Goal: Task Accomplishment & Management: Complete application form

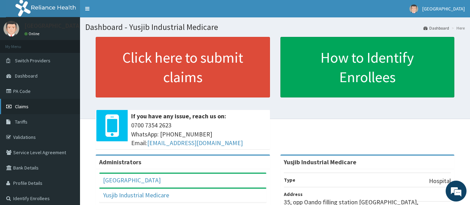
click at [24, 107] on span "Claims" at bounding box center [22, 106] width 14 height 6
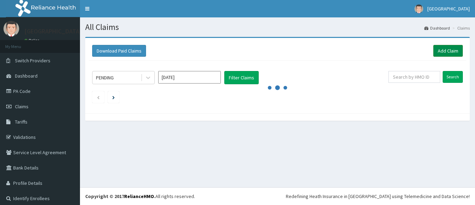
click at [438, 52] on link "Add Claim" at bounding box center [448, 51] width 30 height 12
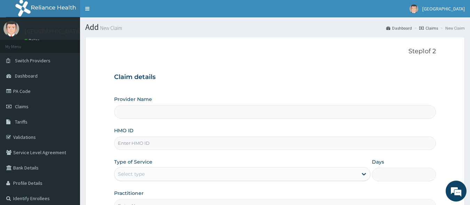
type input "Yusjib Industrial Medicare"
